Goal: Task Accomplishment & Management: Manage account settings

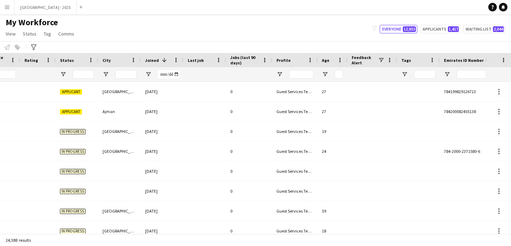
scroll to position [0, 239]
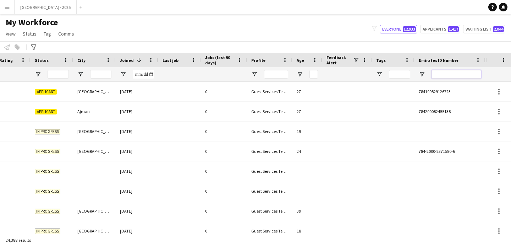
click at [457, 76] on input "Emirates ID Number Filter Input" at bounding box center [457, 74] width 50 height 9
paste input "*******"
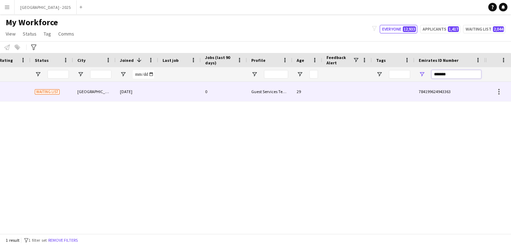
type input "*******"
drag, startPoint x: 285, startPoint y: 90, endPoint x: 397, endPoint y: 101, distance: 113.0
click at [285, 90] on div "Guest Services Team" at bounding box center [269, 92] width 45 height 20
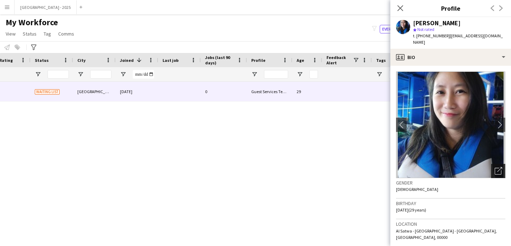
click at [495, 167] on icon "Open photos pop-in" at bounding box center [498, 170] width 7 height 7
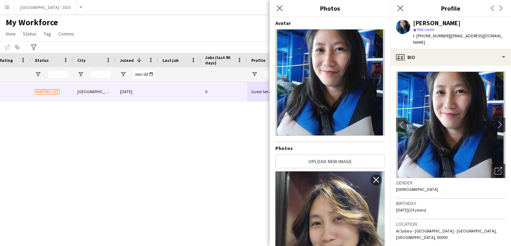
click at [444, 179] on h3 "Gender" at bounding box center [450, 182] width 109 height 6
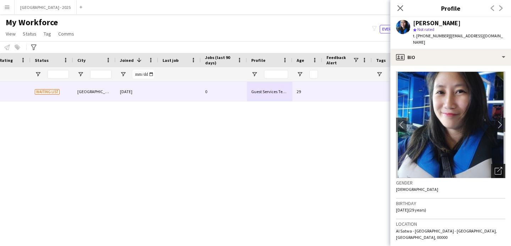
click at [495, 167] on icon "Open photos pop-in" at bounding box center [498, 170] width 7 height 7
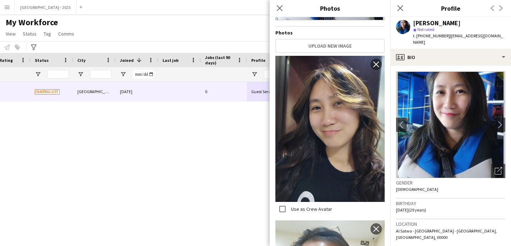
scroll to position [86, 0]
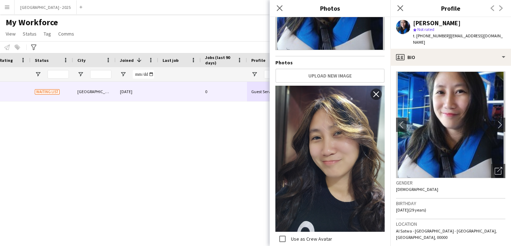
drag, startPoint x: 453, startPoint y: 190, endPoint x: 447, endPoint y: 179, distance: 12.7
click at [453, 190] on div "Gender [DEMOGRAPHIC_DATA]" at bounding box center [450, 188] width 109 height 21
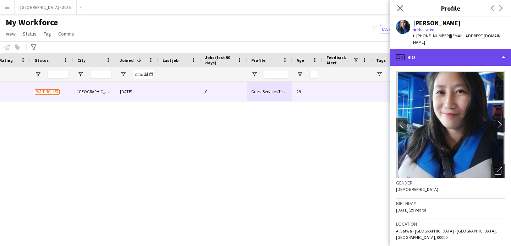
click at [440, 51] on div "profile Bio" at bounding box center [450, 57] width 121 height 17
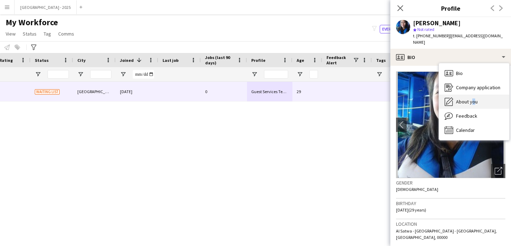
click at [470, 98] on span "About you" at bounding box center [467, 101] width 22 height 6
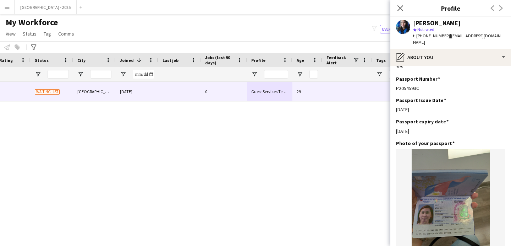
scroll to position [697, 0]
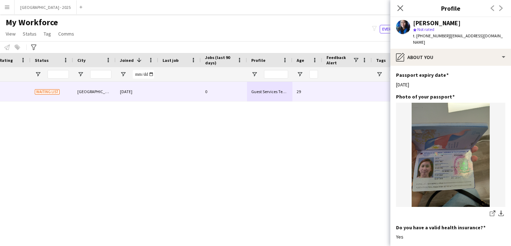
drag, startPoint x: 401, startPoint y: 11, endPoint x: 388, endPoint y: 60, distance: 50.8
click at [401, 11] on icon "Close pop-in" at bounding box center [401, 8] width 6 height 6
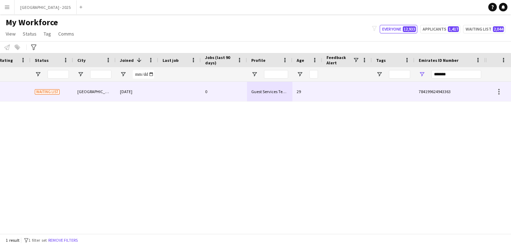
click at [382, 89] on div at bounding box center [393, 92] width 43 height 20
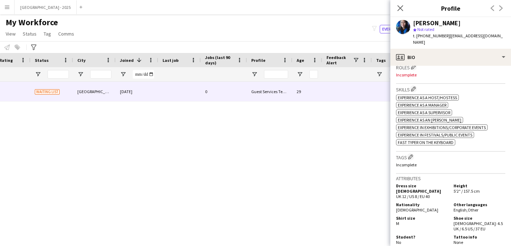
scroll to position [162, 0]
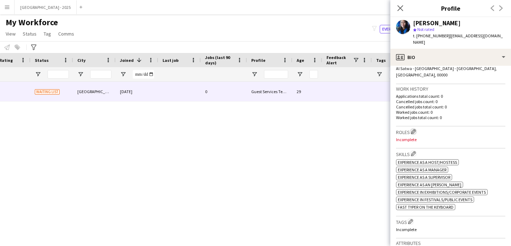
click at [416, 129] on app-icon "Edit crew company roles" at bounding box center [413, 131] width 5 height 5
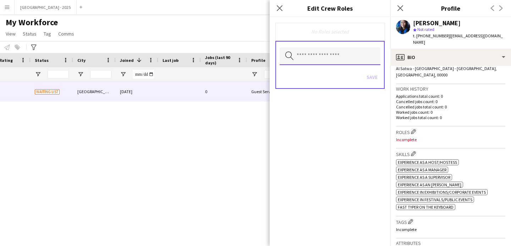
click at [352, 50] on input "text" at bounding box center [330, 56] width 101 height 18
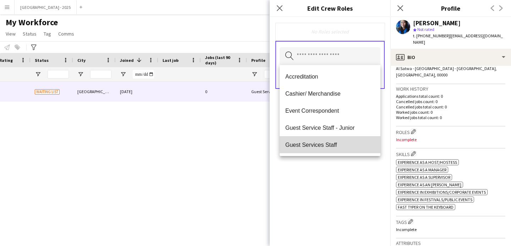
click at [342, 139] on mat-option "Guest Services Staff" at bounding box center [330, 144] width 101 height 17
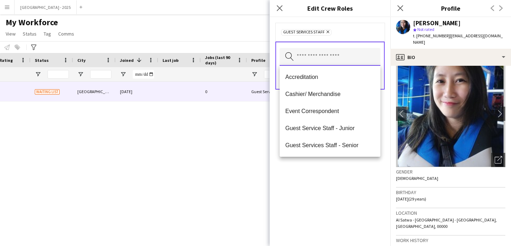
scroll to position [17, 0]
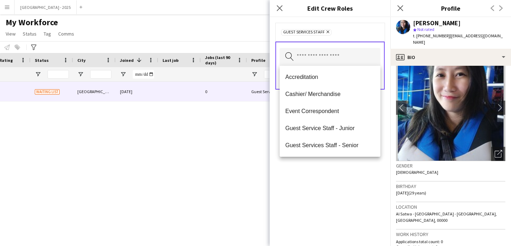
drag, startPoint x: 332, startPoint y: 174, endPoint x: 359, endPoint y: 129, distance: 52.4
click at [332, 174] on div "Guest Services Staff Remove Search by role type Save" at bounding box center [330, 131] width 121 height 229
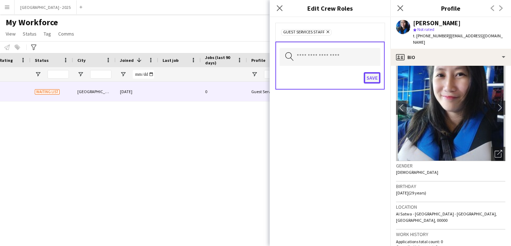
drag, startPoint x: 372, startPoint y: 80, endPoint x: 381, endPoint y: 102, distance: 23.5
click at [372, 80] on button "Save" at bounding box center [372, 77] width 17 height 11
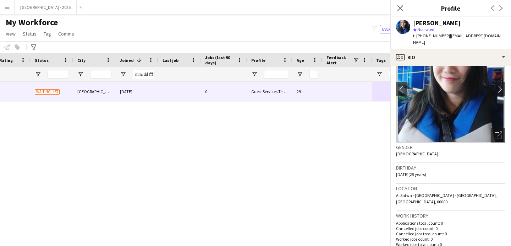
scroll to position [203, 0]
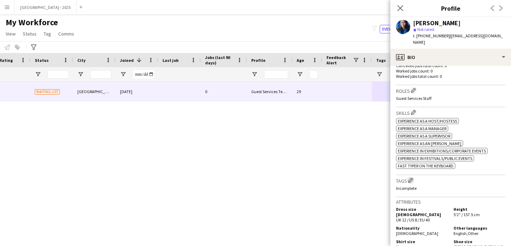
click at [414, 176] on button "Edit crew company tags" at bounding box center [410, 179] width 7 height 7
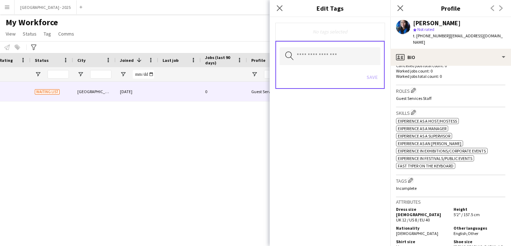
click at [340, 46] on div "Search by tag name Save" at bounding box center [329, 65] width 109 height 48
click at [337, 58] on input "text" at bounding box center [330, 56] width 101 height 18
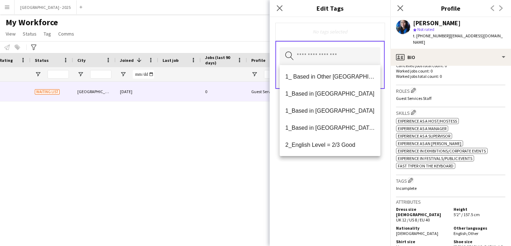
click at [342, 124] on span "1_Based in [GEOGRAPHIC_DATA]/[GEOGRAPHIC_DATA]/Ajman" at bounding box center [329, 127] width 89 height 7
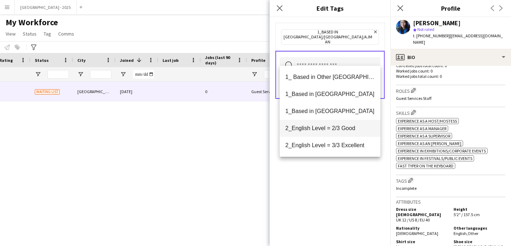
click at [342, 127] on span "2_English Level = 2/3 Good" at bounding box center [329, 128] width 89 height 7
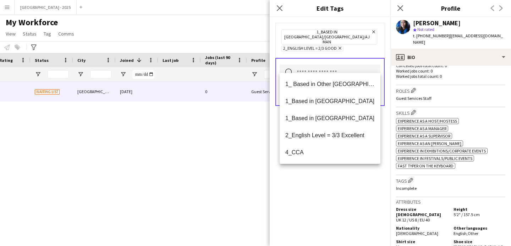
drag, startPoint x: 343, startPoint y: 179, endPoint x: 363, endPoint y: 118, distance: 63.9
click at [344, 177] on div "1_Based in [GEOGRAPHIC_DATA]/[GEOGRAPHIC_DATA]/Ajman Remove 2_English Level = 2…" at bounding box center [330, 131] width 121 height 229
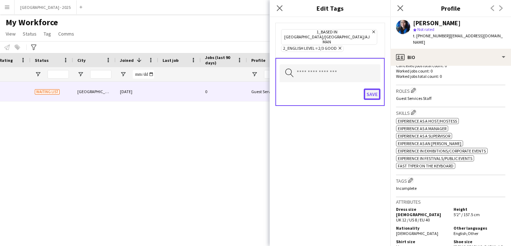
click at [376, 88] on button "Save" at bounding box center [372, 93] width 17 height 11
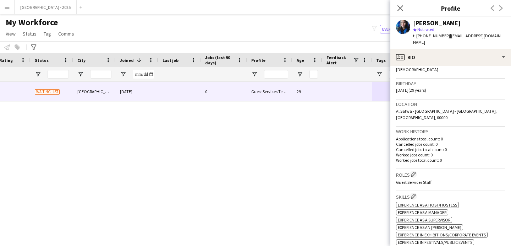
scroll to position [55, 0]
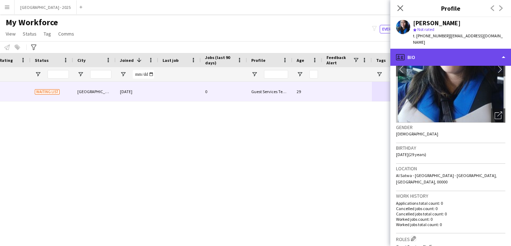
click at [436, 56] on div "profile Bio" at bounding box center [450, 57] width 121 height 17
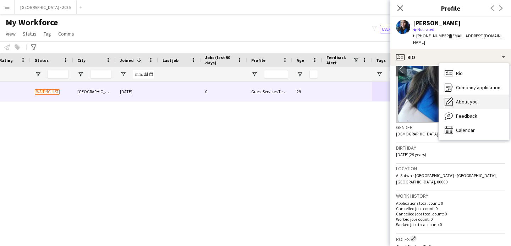
click at [477, 101] on div "About you About you" at bounding box center [474, 101] width 70 height 14
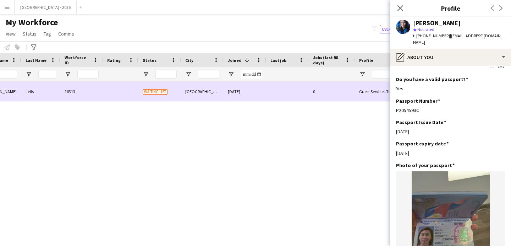
scroll to position [0, 0]
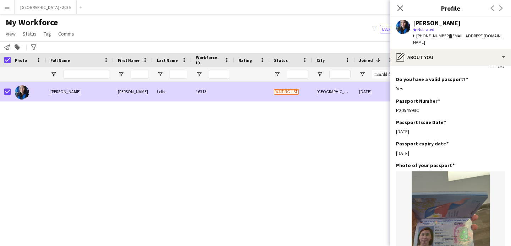
drag, startPoint x: 29, startPoint y: 35, endPoint x: 39, endPoint y: 44, distance: 13.6
click at [29, 35] on span "Status" at bounding box center [30, 34] width 14 height 6
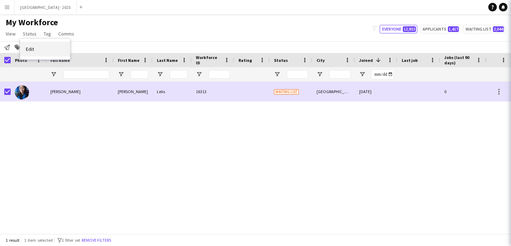
drag, startPoint x: 40, startPoint y: 47, endPoint x: 71, endPoint y: 54, distance: 31.9
click at [40, 47] on link "Edit" at bounding box center [45, 49] width 50 height 15
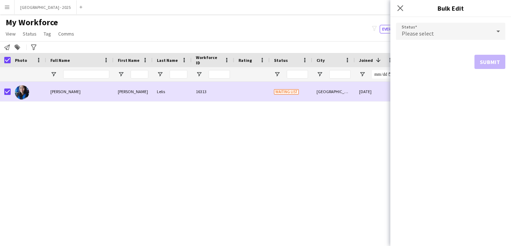
click at [447, 32] on div "Please select" at bounding box center [443, 31] width 95 height 17
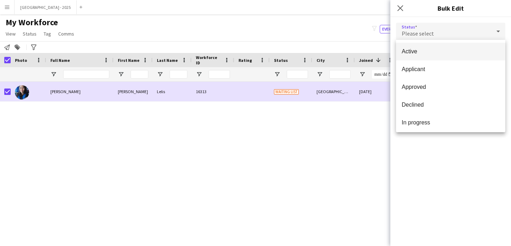
click at [443, 47] on mat-option "Active" at bounding box center [450, 52] width 109 height 18
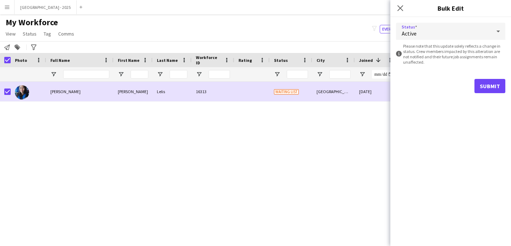
click at [491, 76] on form "Status Active information-circle Please note that this update solely reflects a…" at bounding box center [450, 58] width 109 height 82
click at [483, 88] on button "Submit" at bounding box center [490, 86] width 31 height 14
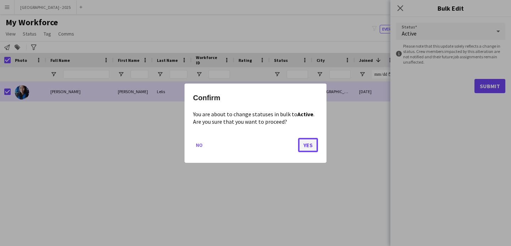
click at [304, 141] on button "Yes" at bounding box center [308, 144] width 20 height 14
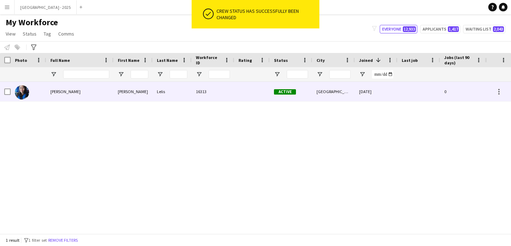
click at [36, 90] on div at bounding box center [28, 92] width 35 height 20
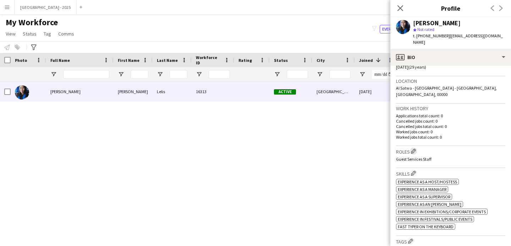
click at [412, 147] on button "Edit crew company roles" at bounding box center [413, 150] width 7 height 7
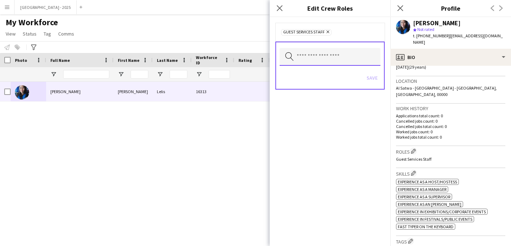
click at [329, 55] on input "text" at bounding box center [330, 57] width 101 height 18
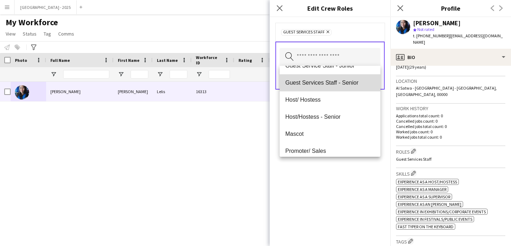
click at [335, 86] on span "Guest Services Staff - Senior" at bounding box center [329, 82] width 89 height 7
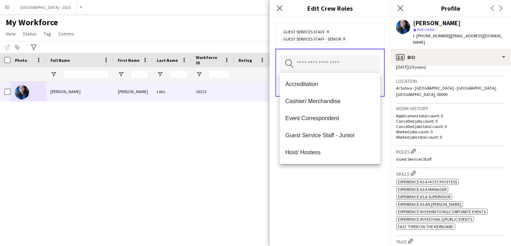
click at [333, 188] on div "Guest Services Staff Remove Guest Services Staff - Senior Remove Search by role…" at bounding box center [330, 131] width 121 height 229
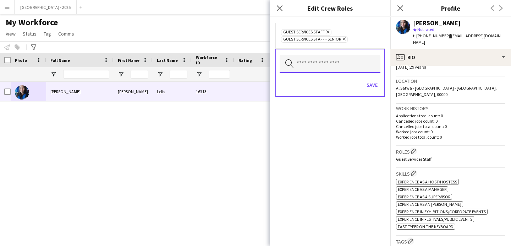
click at [311, 65] on input "text" at bounding box center [330, 64] width 101 height 18
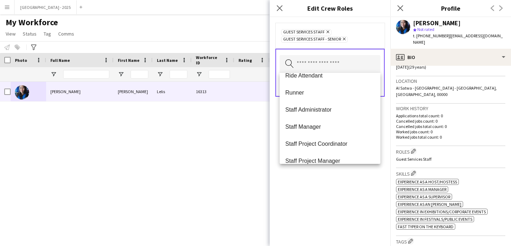
click at [324, 115] on mat-option "Staff Administrator" at bounding box center [330, 109] width 101 height 17
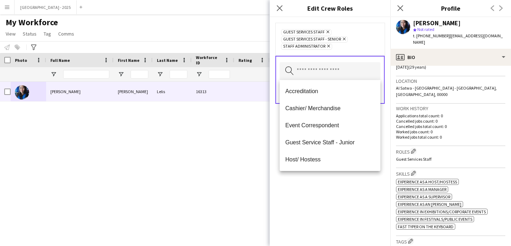
click at [332, 202] on div "Guest Services Staff Remove Guest Services Staff - Senior Remove Staff Administ…" at bounding box center [330, 131] width 121 height 229
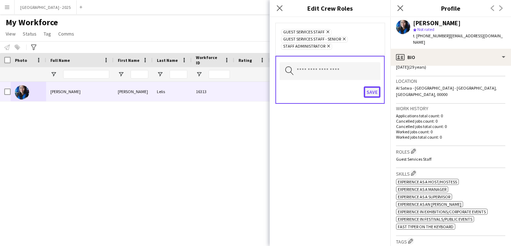
click at [374, 94] on button "Save" at bounding box center [372, 91] width 17 height 11
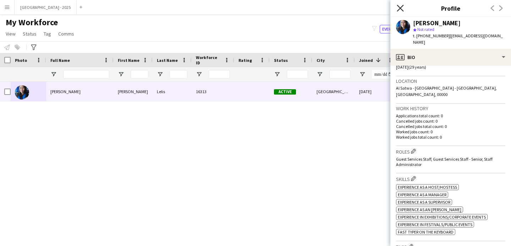
click at [402, 10] on icon at bounding box center [400, 8] width 7 height 7
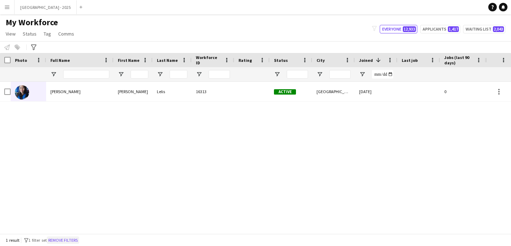
click at [64, 240] on button "Remove filters" at bounding box center [63, 240] width 32 height 8
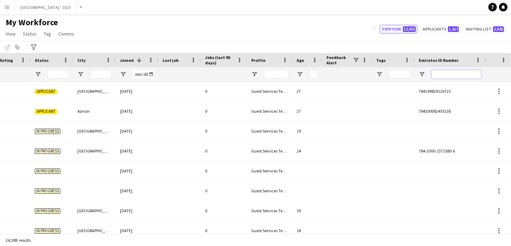
click at [452, 76] on input "Emirates ID Number Filter Input" at bounding box center [457, 74] width 50 height 9
paste input "*******"
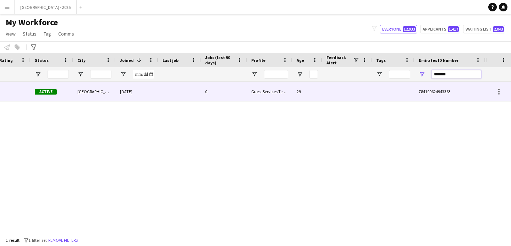
type input "*******"
drag, startPoint x: 114, startPoint y: 95, endPoint x: 336, endPoint y: 114, distance: 223.0
click at [115, 95] on div "[GEOGRAPHIC_DATA]" at bounding box center [94, 92] width 43 height 20
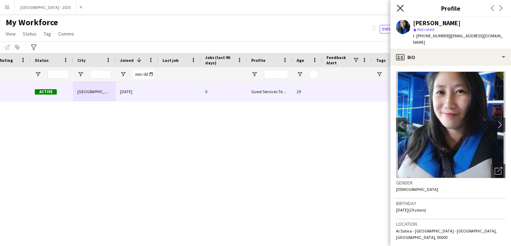
click at [400, 9] on icon at bounding box center [400, 8] width 7 height 7
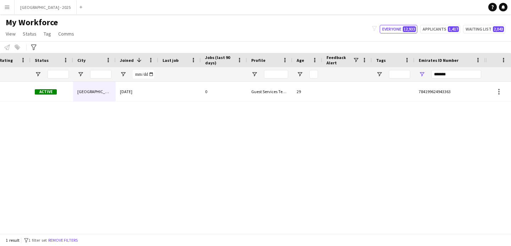
click at [73, 237] on button "Remove filters" at bounding box center [63, 240] width 32 height 8
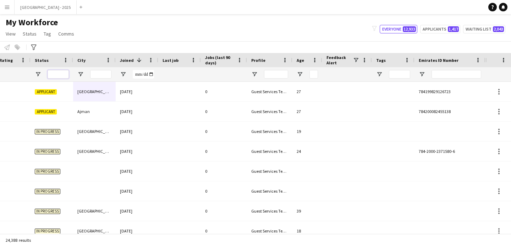
click at [59, 71] on input "Status Filter Input" at bounding box center [58, 74] width 21 height 9
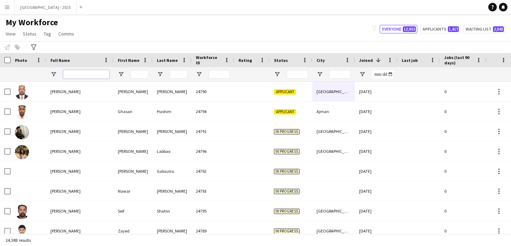
click at [68, 74] on input "Full Name Filter Input" at bounding box center [86, 74] width 46 height 9
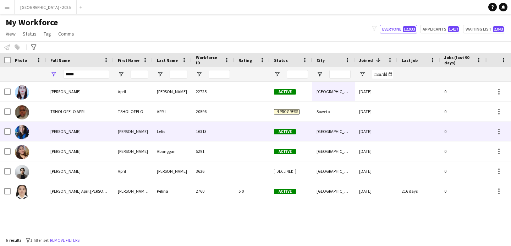
click at [81, 135] on div "[PERSON_NAME]" at bounding box center [79, 131] width 67 height 20
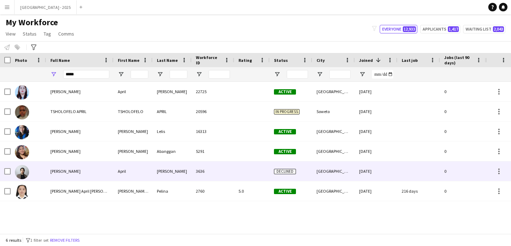
click at [235, 179] on div at bounding box center [251, 171] width 35 height 20
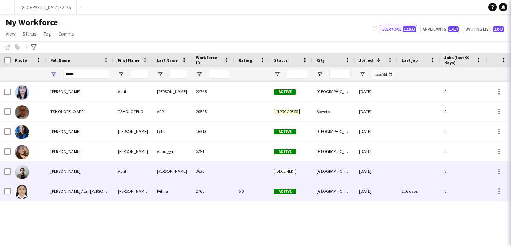
click at [240, 186] on div "5.0" at bounding box center [251, 191] width 35 height 20
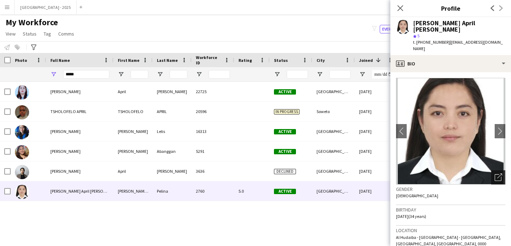
click at [491, 170] on div "Open photos pop-in" at bounding box center [498, 177] width 14 height 14
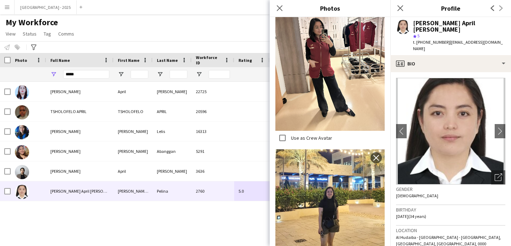
scroll to position [150, 0]
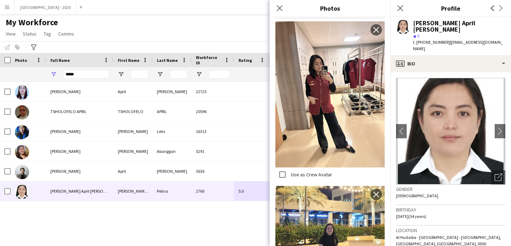
click at [406, 9] on div "Close pop-in" at bounding box center [400, 8] width 20 height 16
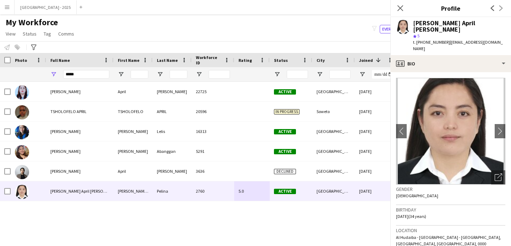
click at [391, 6] on div "Close pop-in" at bounding box center [400, 8] width 20 height 16
click at [398, 7] on icon "Close pop-in" at bounding box center [400, 8] width 7 height 7
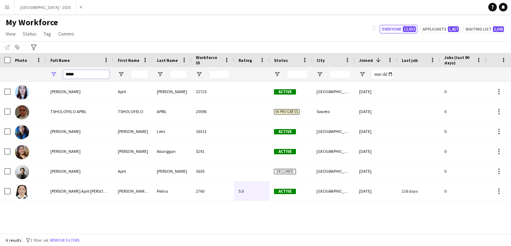
click at [98, 71] on input "*****" at bounding box center [86, 74] width 46 height 9
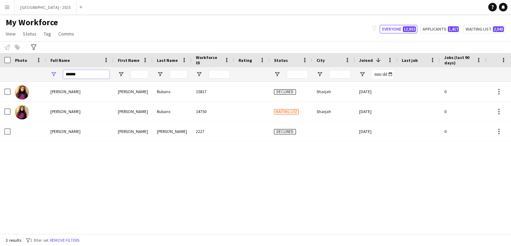
type input "******"
